Goal: Task Accomplishment & Management: Manage account settings

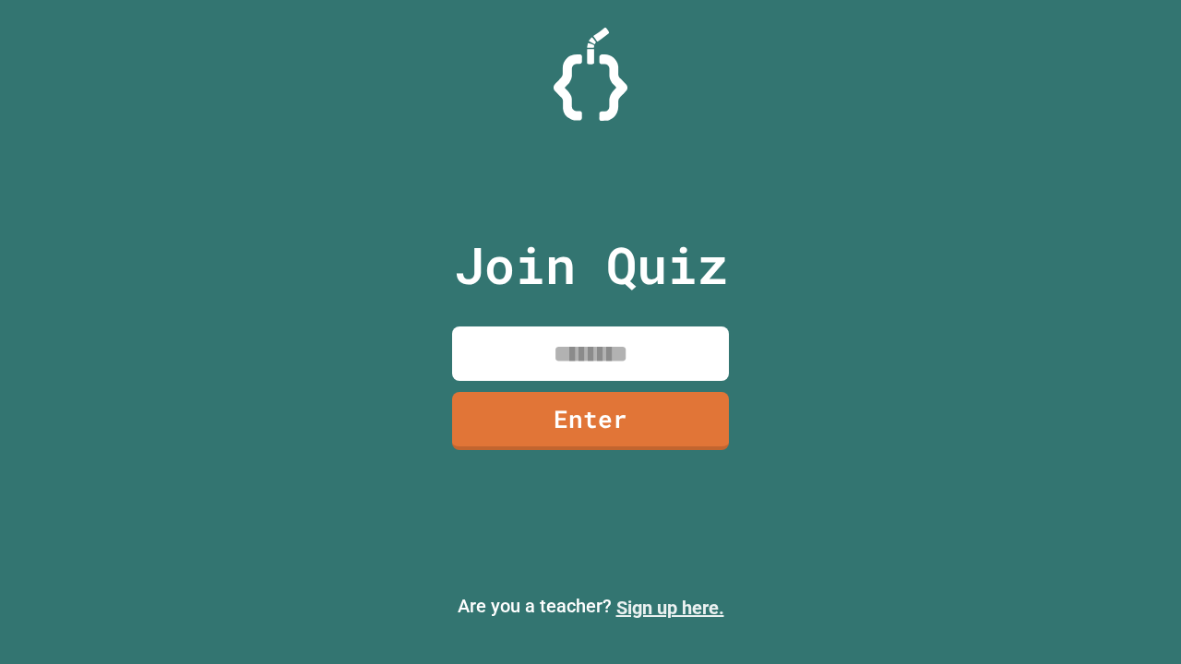
click at [670, 608] on link "Sign up here." at bounding box center [670, 608] width 108 height 22
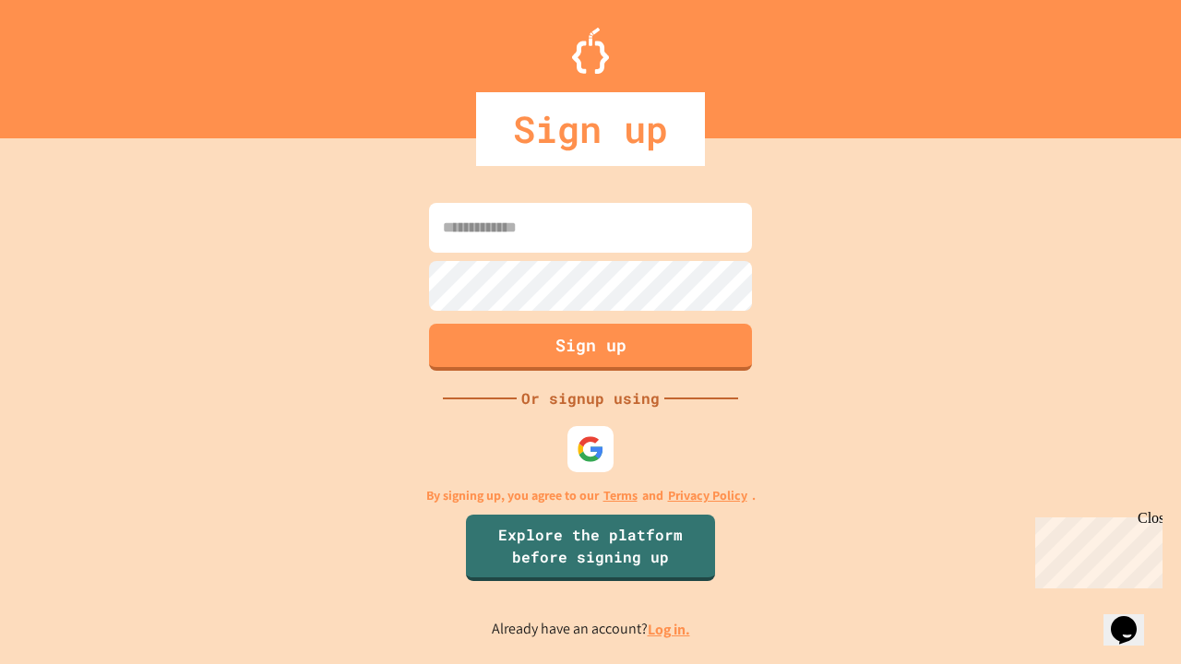
click at [670, 629] on link "Log in." at bounding box center [669, 629] width 42 height 19
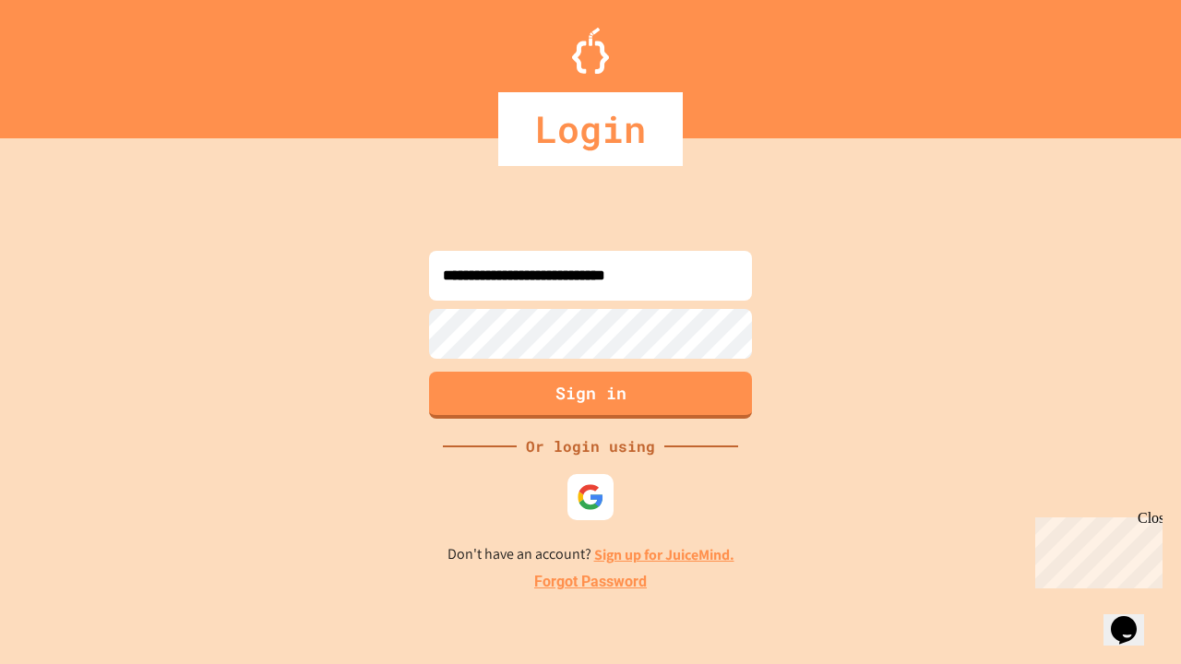
type input "**********"
